Goal: Task Accomplishment & Management: Manage account settings

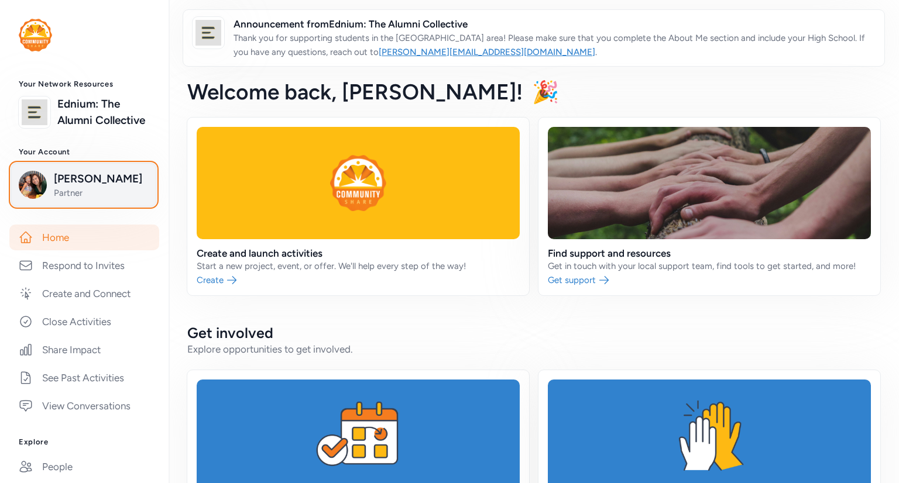
click at [78, 187] on span "Michelle Esquibel" at bounding box center [101, 179] width 95 height 16
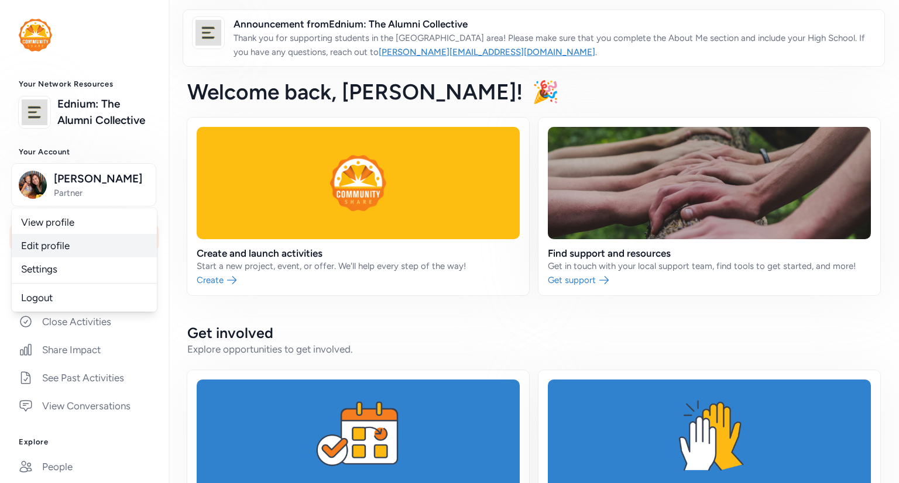
click at [42, 257] on link "Edit profile" at bounding box center [84, 245] width 145 height 23
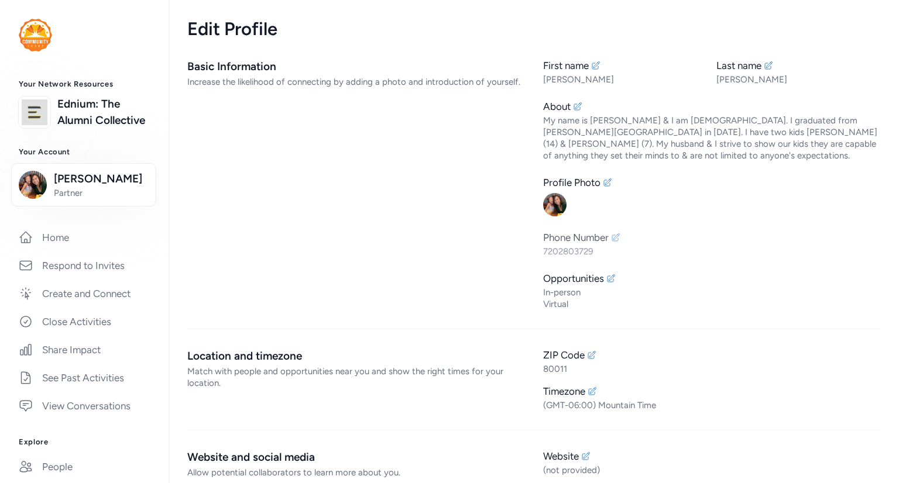
click at [608, 243] on div "Phone Number" at bounding box center [711, 238] width 337 height 14
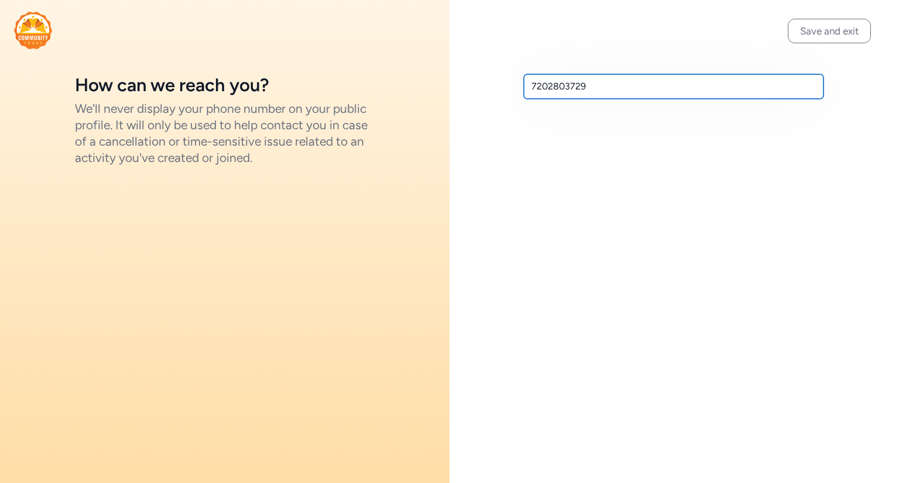
click at [587, 89] on input "7202803729" at bounding box center [674, 86] width 300 height 25
type input "720-926-0337"
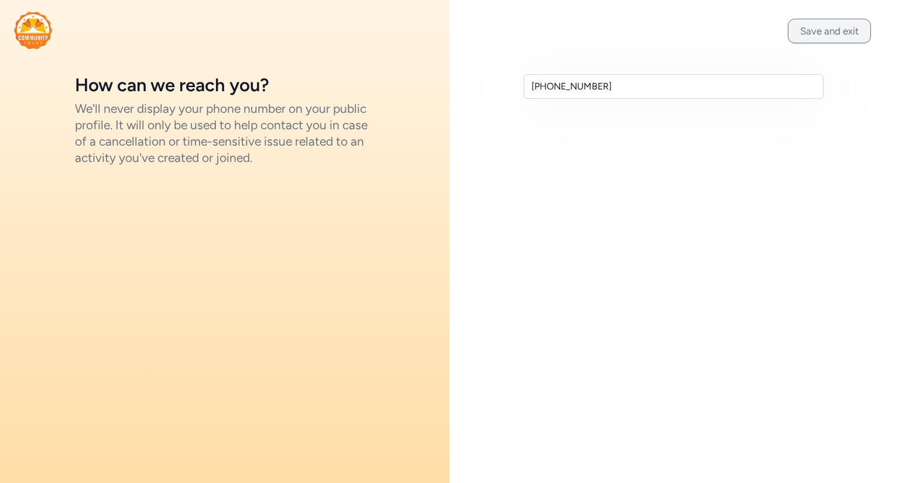
click at [850, 25] on button "Save and exit" at bounding box center [829, 31] width 83 height 25
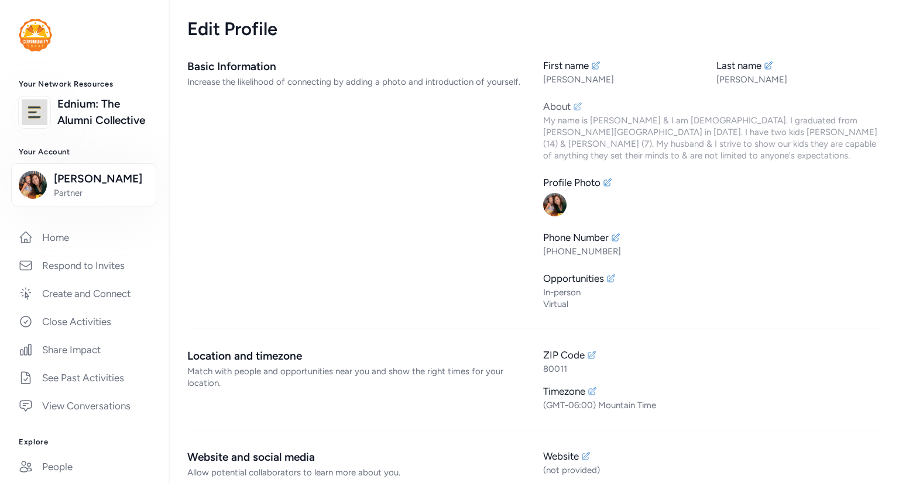
click at [575, 108] on icon at bounding box center [578, 106] width 8 height 8
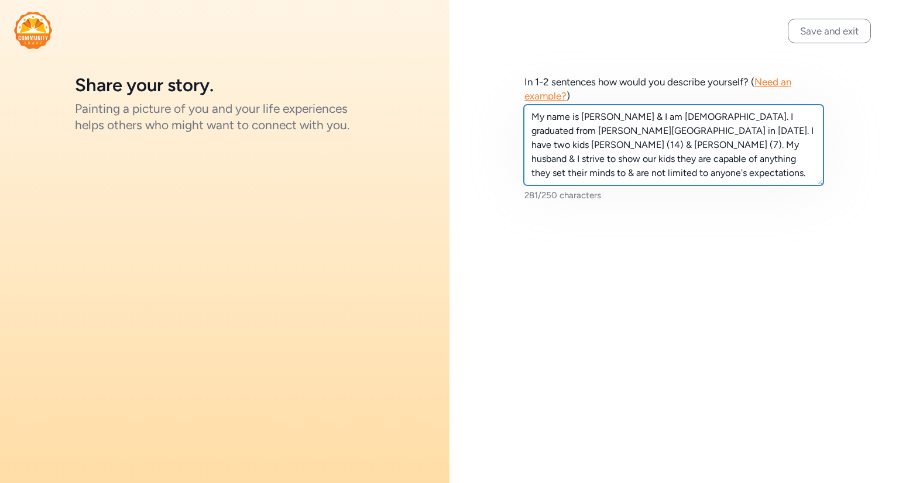
drag, startPoint x: 599, startPoint y: 174, endPoint x: 553, endPoint y: 120, distance: 70.9
click at [553, 120] on textarea "My name is Michelle Esquibel & I am 31 years old. I graduated from Abraham Linc…" at bounding box center [674, 145] width 300 height 81
click at [604, 176] on textarea "My name is Michelle Esquibel & I am 31 years old. I graduated from Abraham Linc…" at bounding box center [674, 145] width 300 height 81
drag, startPoint x: 604, startPoint y: 176, endPoint x: 527, endPoint y: 115, distance: 98.8
click at [527, 115] on textarea "My name is Michelle Esquibel & I am 31 years old. I graduated from Abraham Linc…" at bounding box center [674, 145] width 300 height 81
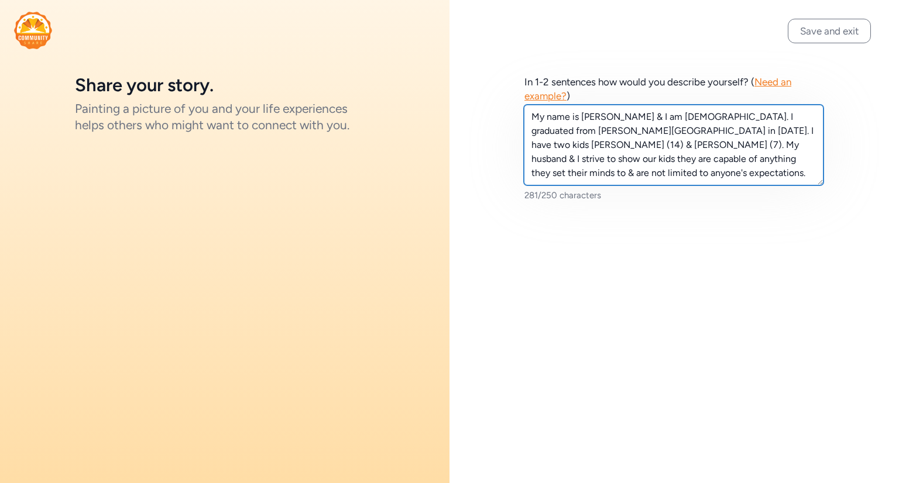
paste textarea ", and I am 31 years old. I graduated from Abraham Lincoln High School in 2011. …"
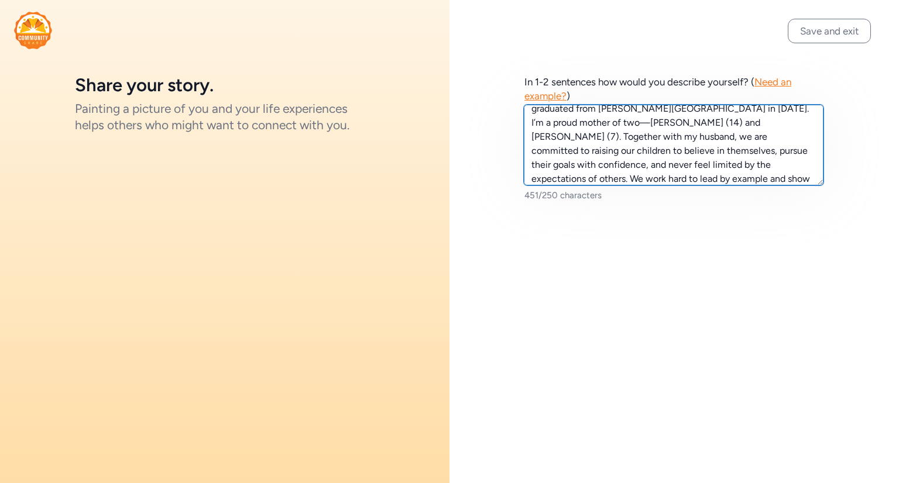
scroll to position [20, 0]
click at [666, 123] on textarea "My name is Michelle Esquibel, and I am 31 years old. I graduated from Abraham L…" at bounding box center [674, 145] width 300 height 81
click at [597, 126] on textarea "My name is Michelle Esquibel, and I am 31 years old. I graduated from Abraham L…" at bounding box center [674, 145] width 300 height 81
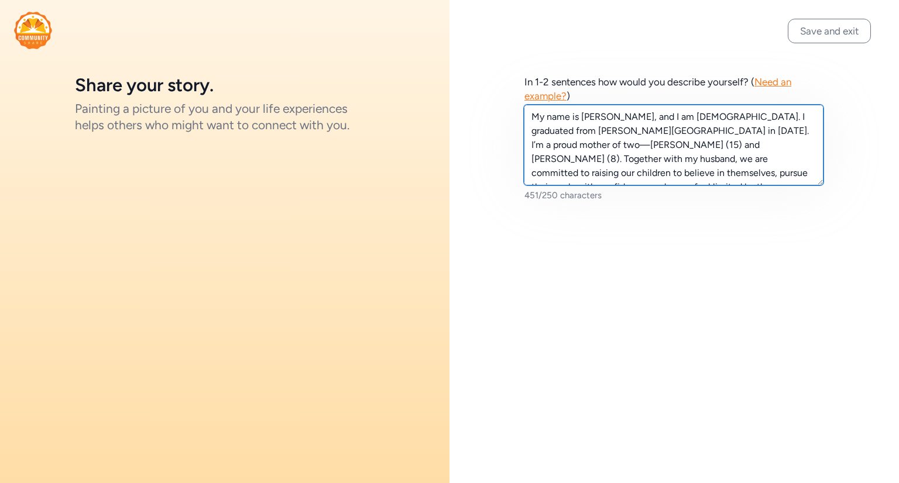
click at [706, 120] on textarea "My name is Michelle Esquibel, and I am 31 years old. I graduated from Abraham L…" at bounding box center [674, 145] width 300 height 81
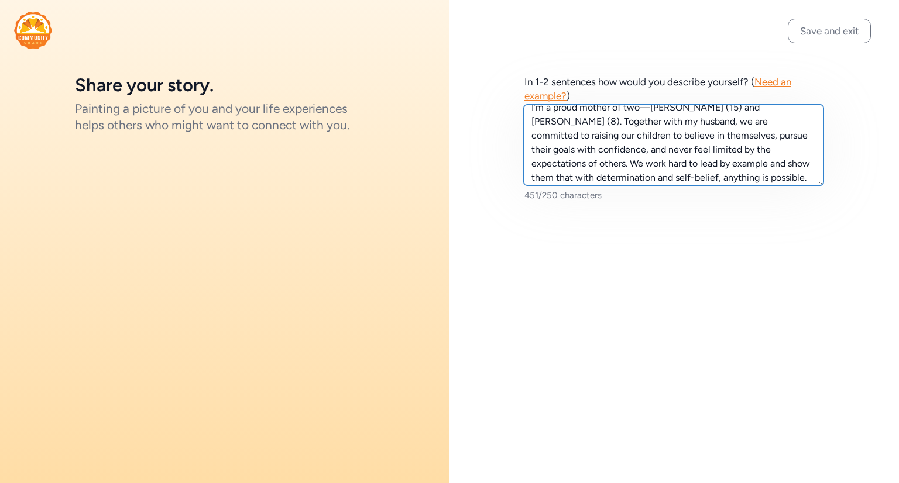
scroll to position [42, 0]
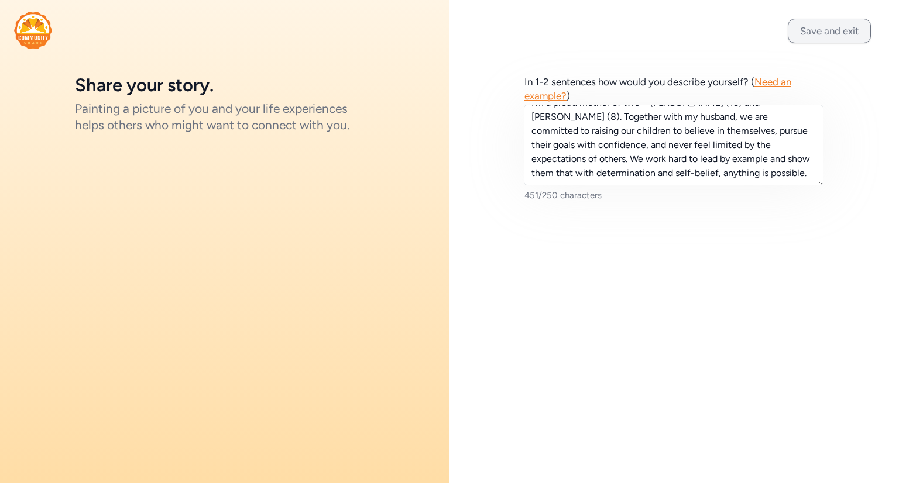
click at [806, 41] on button "Save and exit" at bounding box center [829, 31] width 83 height 25
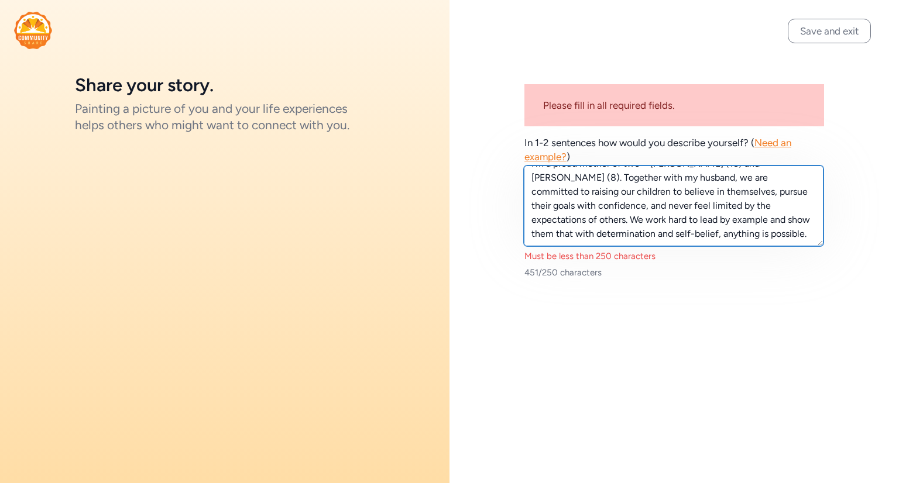
click at [629, 245] on textarea "My name is Michelle Esquibel, and I am 32 years old. I graduated from Abraham L…" at bounding box center [674, 206] width 300 height 81
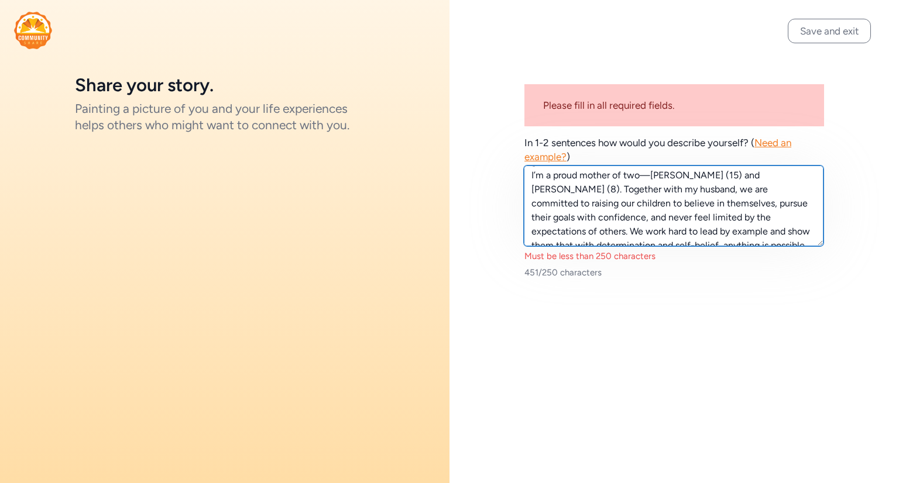
scroll to position [0, 0]
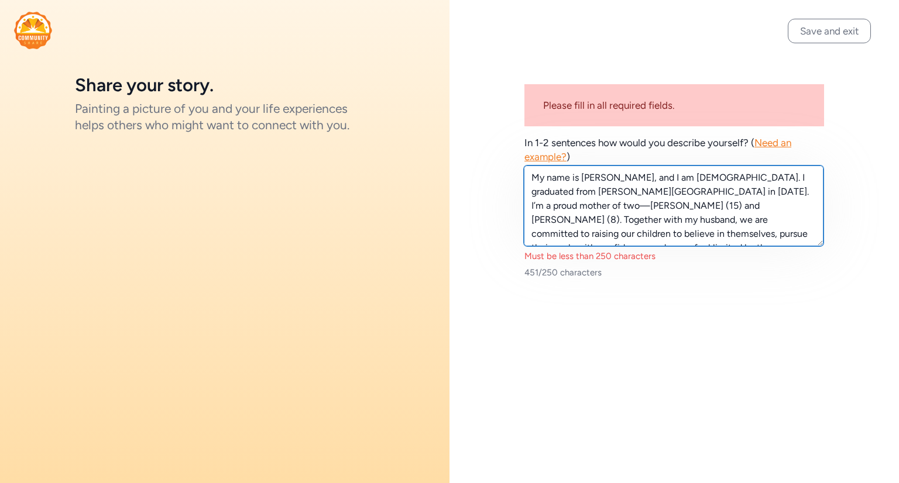
click at [751, 181] on textarea "My name is Michelle Esquibel, and I am 32 years old. I graduated from Abraham L…" at bounding box center [674, 206] width 300 height 81
click at [749, 181] on textarea "My name is Michelle Esquibel, and I am 32 years old. I graduated from Abraham L…" at bounding box center [674, 206] width 300 height 81
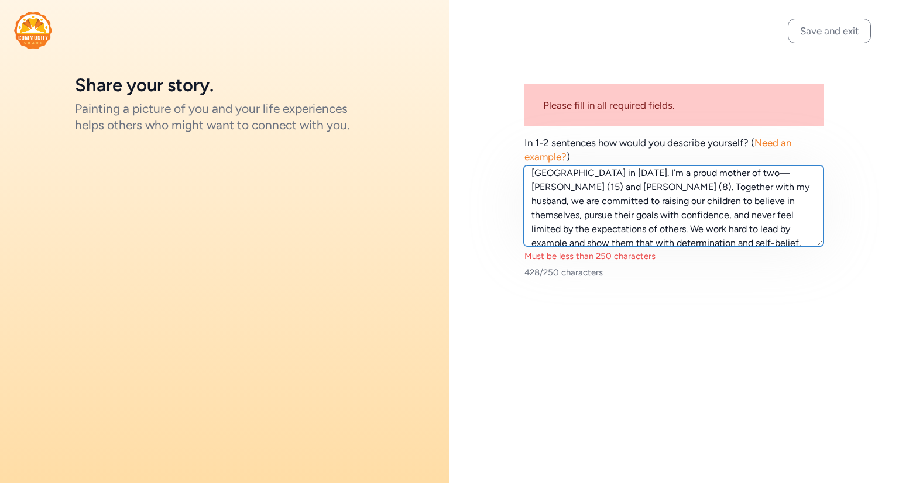
scroll to position [18, 0]
click at [582, 186] on textarea "My name is Michelle Esquibel. I graduated from Abraham Lincoln High School in 2…" at bounding box center [674, 206] width 300 height 81
click at [778, 176] on textarea "My name is Michelle Esquibel. I graduated from Abraham Lincoln High School in 2…" at bounding box center [674, 206] width 300 height 81
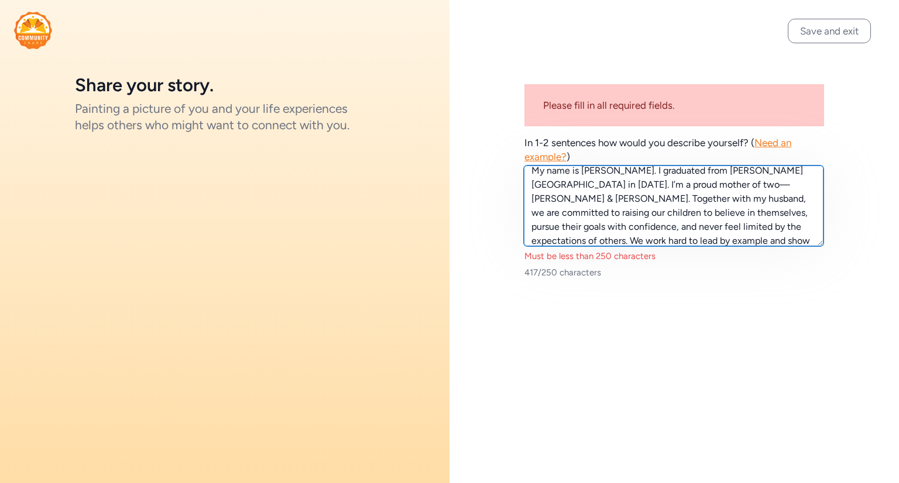
scroll to position [6, 0]
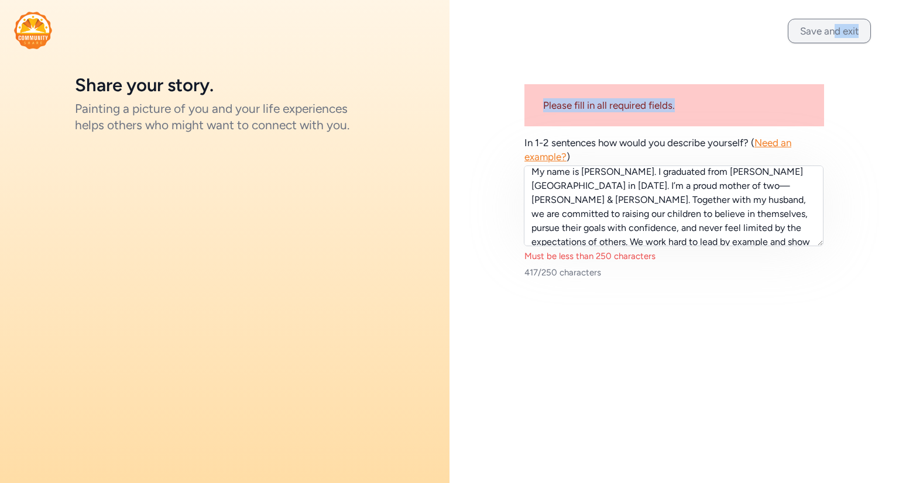
drag, startPoint x: 828, startPoint y: 44, endPoint x: 831, endPoint y: 31, distance: 13.8
click at [831, 31] on div "Save and exit Please fill in all required fields. In 1-2 sentences how would yo…" at bounding box center [673, 176] width 449 height 353
click at [831, 31] on button "Save and exit" at bounding box center [829, 31] width 83 height 25
click at [821, 33] on button "Save and exit" at bounding box center [829, 31] width 83 height 25
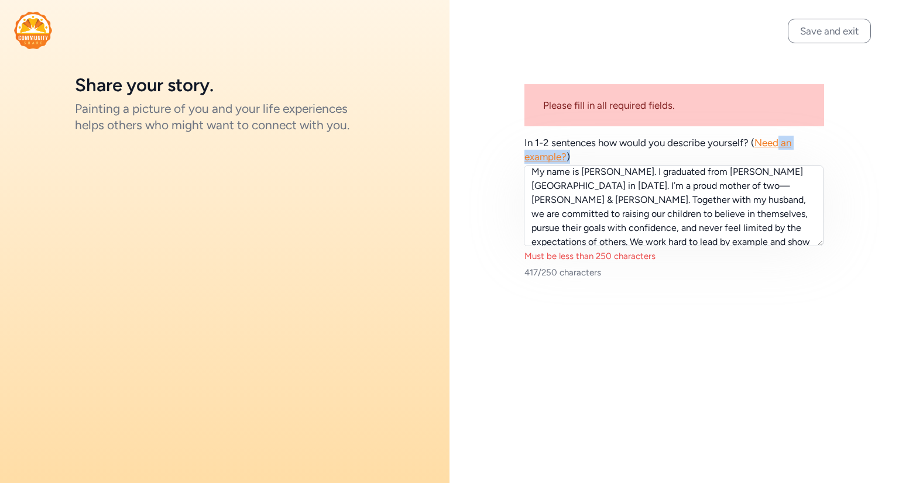
drag, startPoint x: 778, startPoint y: 150, endPoint x: 779, endPoint y: 141, distance: 9.5
click at [779, 141] on div "In 1-2 sentences how would you describe yourself? ( Need an example? )" at bounding box center [674, 150] width 300 height 28
click at [779, 141] on span "Need an example?" at bounding box center [657, 150] width 267 height 26
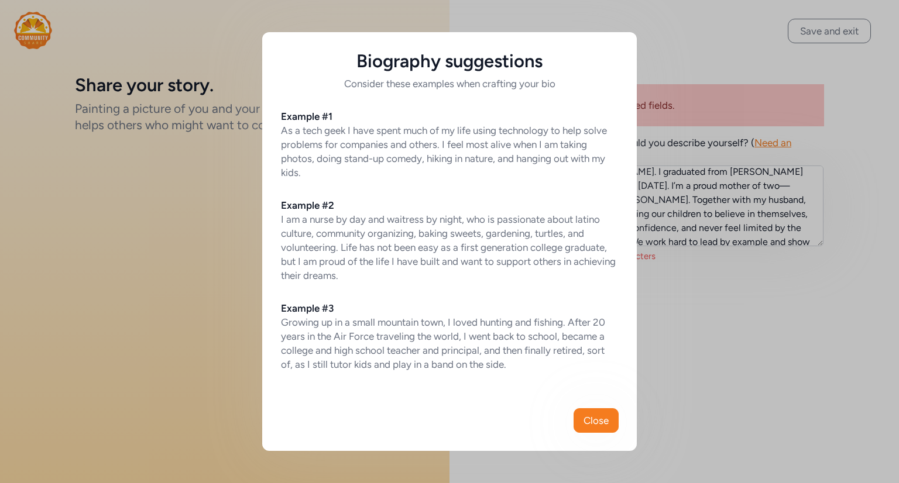
click at [740, 205] on div "Biography suggestions Consider these examples when crafting your bio Example #1…" at bounding box center [449, 241] width 899 height 483
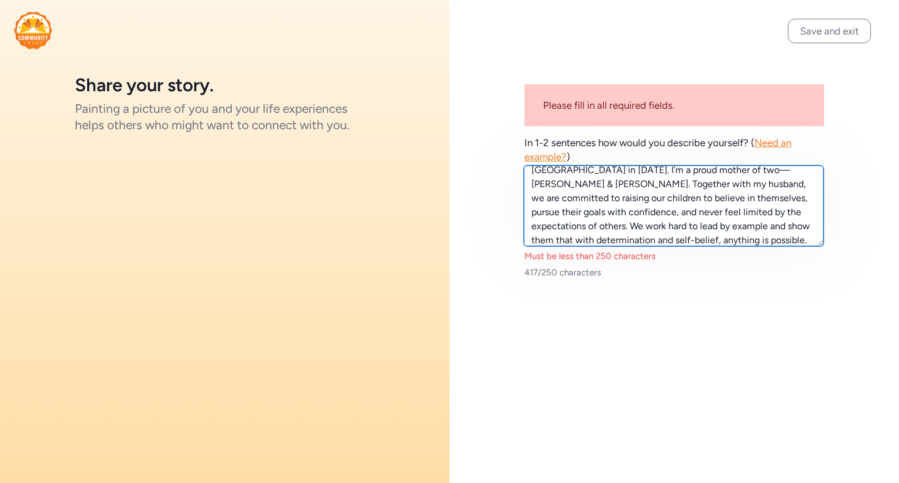
scroll to position [28, 0]
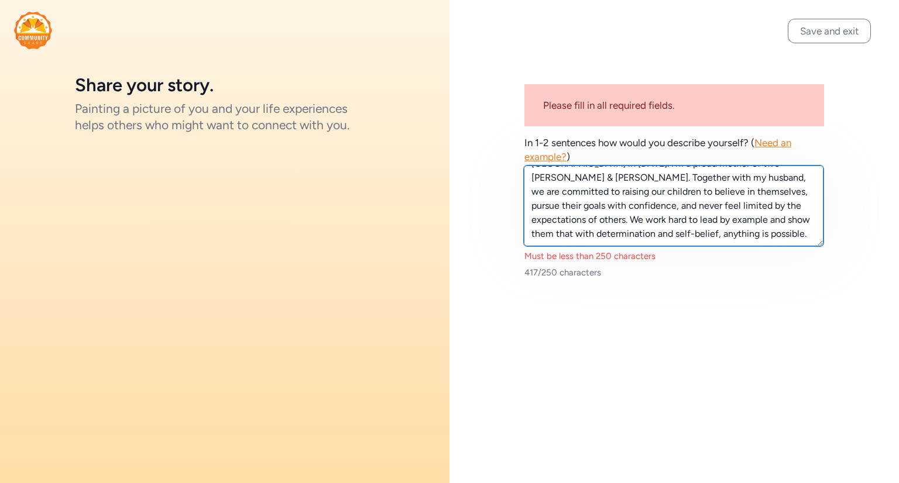
drag, startPoint x: 571, startPoint y: 199, endPoint x: 755, endPoint y: 324, distance: 222.5
click at [755, 324] on div "Please fill in all required fields. In 1-2 sentences how would you describe you…" at bounding box center [673, 176] width 449 height 353
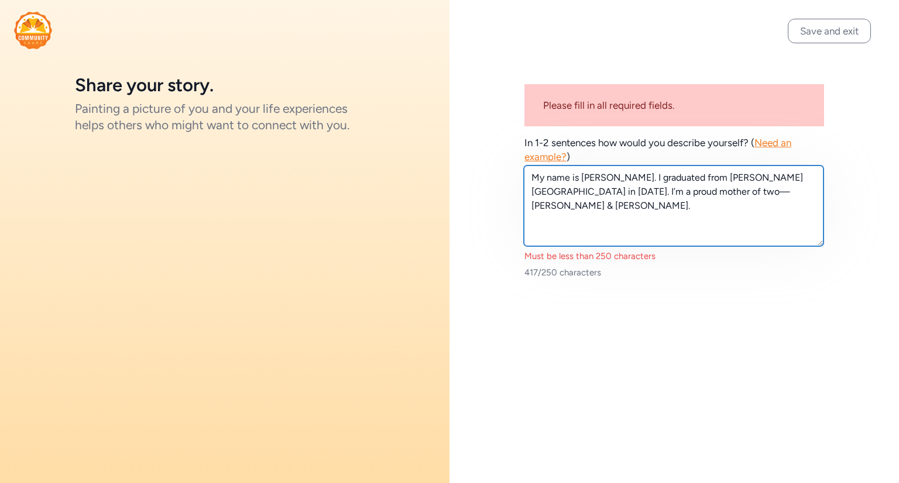
scroll to position [0, 0]
click at [817, 195] on textarea "My name is Michelle Esquibel. I graduated from Abraham Lincoln High School in 2…" at bounding box center [674, 206] width 300 height 81
click at [583, 206] on textarea "My name is Michelle Esquibel. I graduated from Abraham Lincoln High School in 2…" at bounding box center [674, 206] width 300 height 81
click at [697, 213] on textarea "My name is Michelle Esquibel. I graduated from Abraham Lincoln High School in 2…" at bounding box center [674, 206] width 300 height 81
click at [692, 210] on textarea "My name is Michelle Esquibel. I graduated from Abraham Lincoln High School in 2…" at bounding box center [674, 206] width 300 height 81
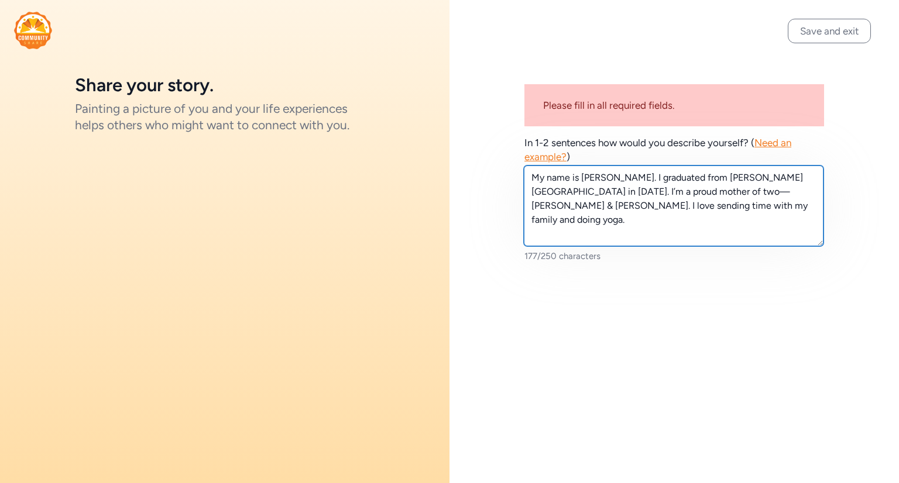
click at [751, 212] on textarea "My name is Michelle Esquibel. I graduated from Abraham Lincoln High School in 2…" at bounding box center [674, 206] width 300 height 81
type textarea "My name is Michelle Esquibel. I graduated from Abraham Lincoln High School in 2…"
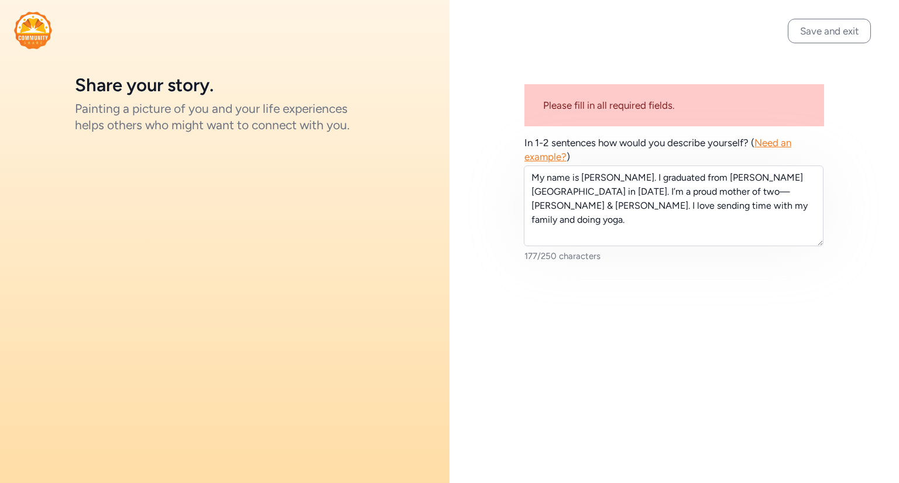
click at [743, 252] on div "177/250 characters" at bounding box center [674, 256] width 300 height 12
click at [831, 34] on button "Save and exit" at bounding box center [829, 31] width 83 height 25
